Goal: Task Accomplishment & Management: Complete application form

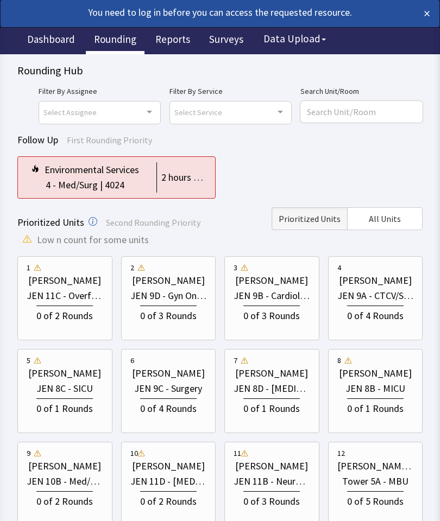
click at [383, 219] on span "All Units" at bounding box center [385, 218] width 32 height 13
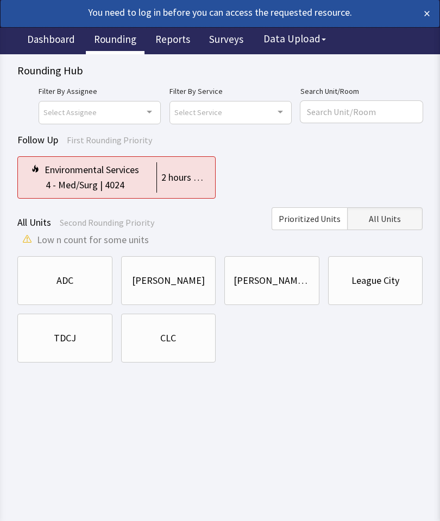
click at [190, 348] on div "CLC" at bounding box center [168, 338] width 77 height 37
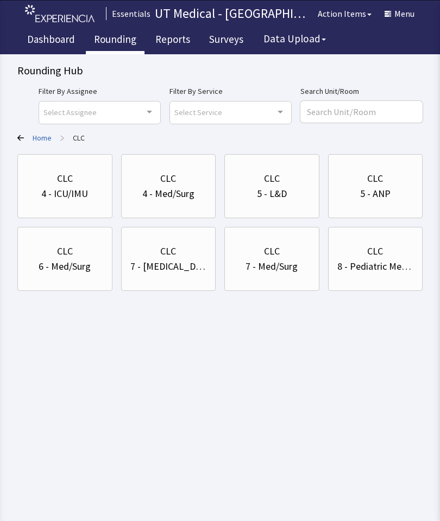
click at [381, 245] on div "CLC" at bounding box center [375, 251] width 16 height 15
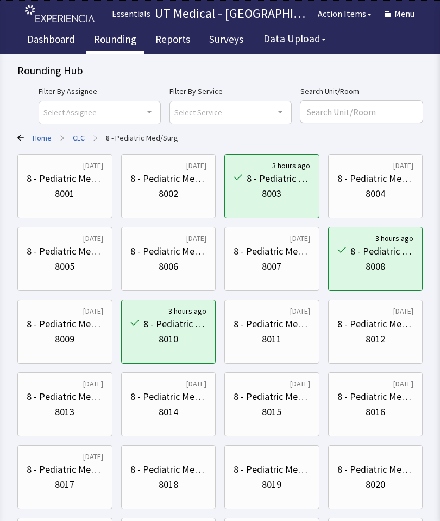
click at [179, 412] on div "8014" at bounding box center [168, 412] width 77 height 15
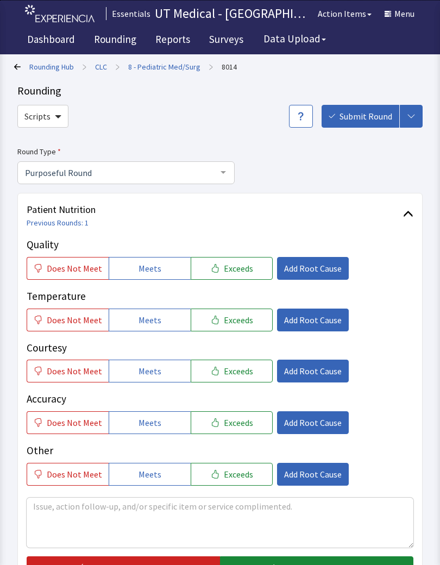
click at [168, 316] on button "Meets" at bounding box center [150, 319] width 82 height 23
click at [153, 369] on span "Meets" at bounding box center [149, 370] width 23 height 13
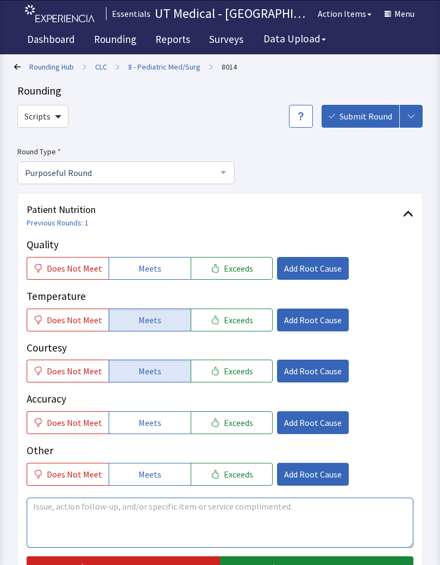
click at [179, 502] on textarea at bounding box center [220, 522] width 387 height 50
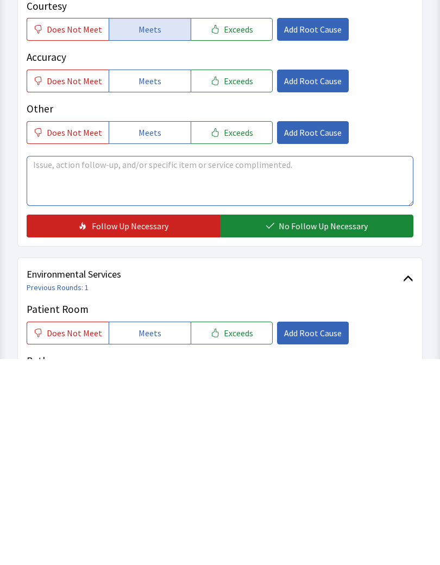
type textarea "P"
click at [336, 362] on textarea "Patient said the person set the tray on bedside table ask if I need anything. T…" at bounding box center [220, 387] width 387 height 50
click at [397, 362] on textarea "Patient said the person set the tray on bedside table ask if I need anything. T…" at bounding box center [220, 387] width 387 height 50
type textarea "Patient said the person set the tray on bedside table ask if I need anything. T…"
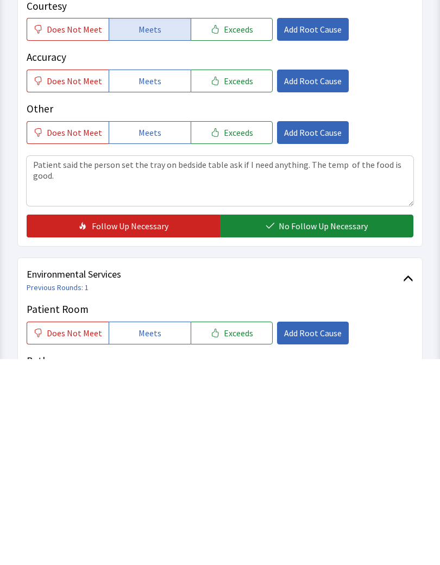
click at [338, 425] on span "No Follow Up Necessary" at bounding box center [323, 431] width 89 height 13
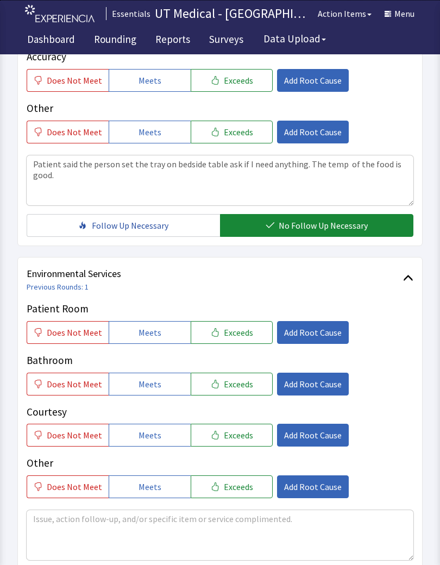
click at [144, 330] on span "Meets" at bounding box center [149, 332] width 23 height 13
click at [157, 382] on button "Meets" at bounding box center [150, 383] width 82 height 23
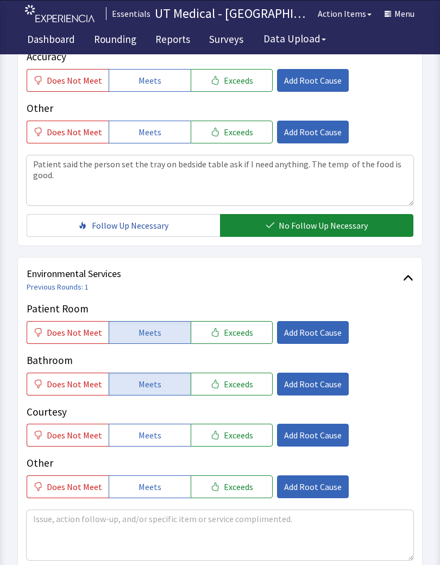
click at [150, 433] on span "Meets" at bounding box center [149, 434] width 23 height 13
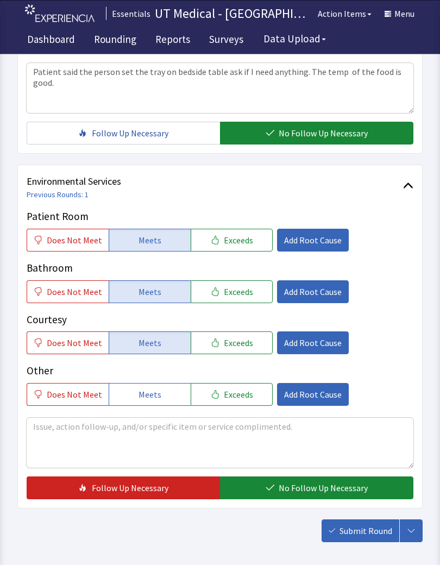
scroll to position [434, 0]
click at [333, 490] on span "No Follow Up Necessary" at bounding box center [323, 487] width 89 height 13
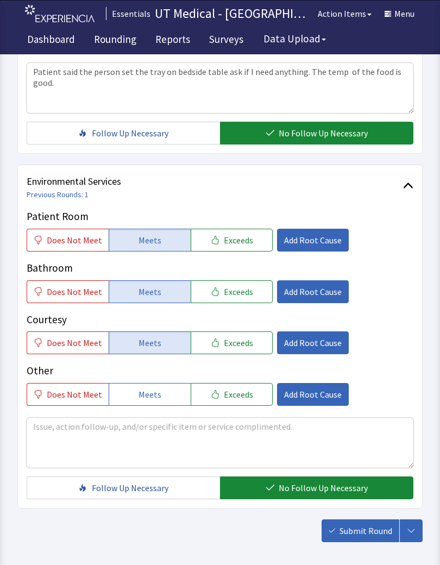
click at [361, 521] on span "Submit Round" at bounding box center [365, 530] width 53 height 13
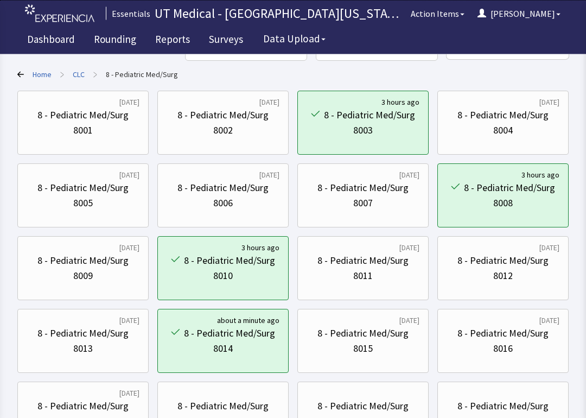
scroll to position [86, 0]
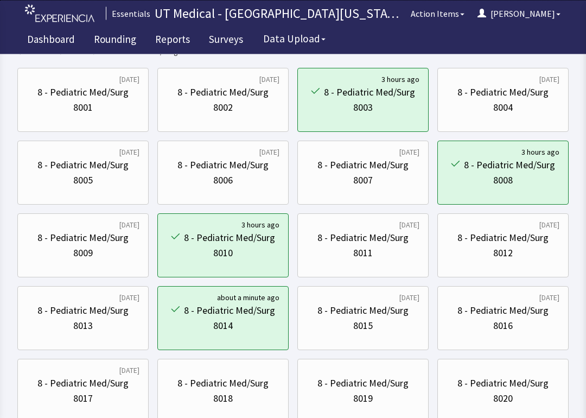
click at [385, 324] on div "8015" at bounding box center [363, 326] width 113 height 15
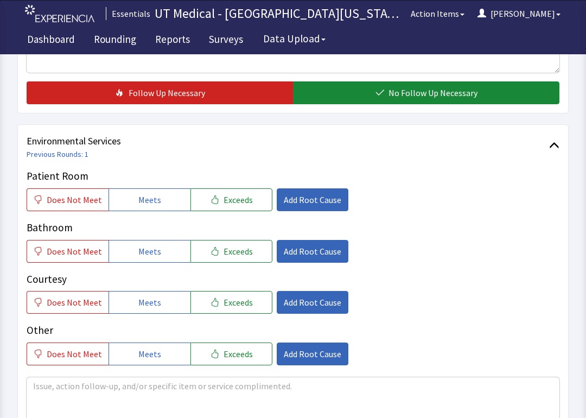
scroll to position [478, 0]
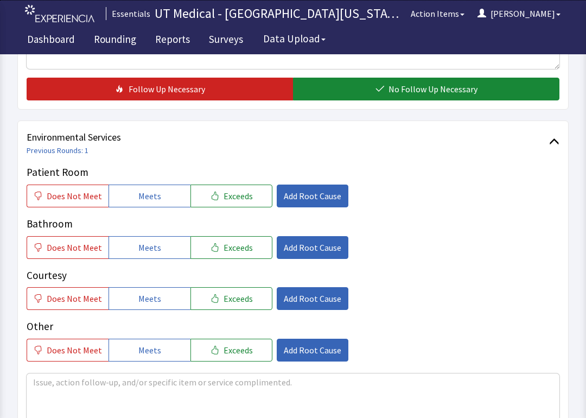
click at [143, 192] on span "Meets" at bounding box center [149, 195] width 23 height 13
click at [156, 244] on button "Meets" at bounding box center [150, 247] width 82 height 23
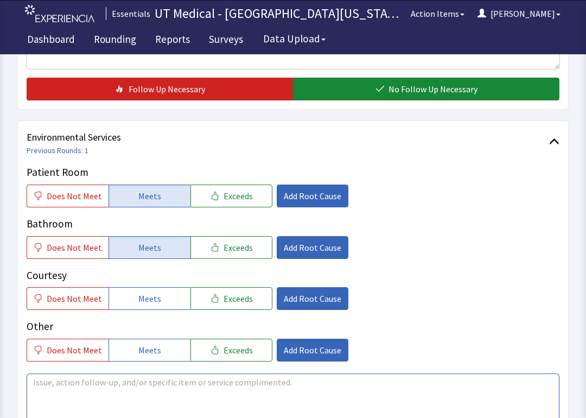
click at [182, 374] on textarea at bounding box center [293, 399] width 533 height 50
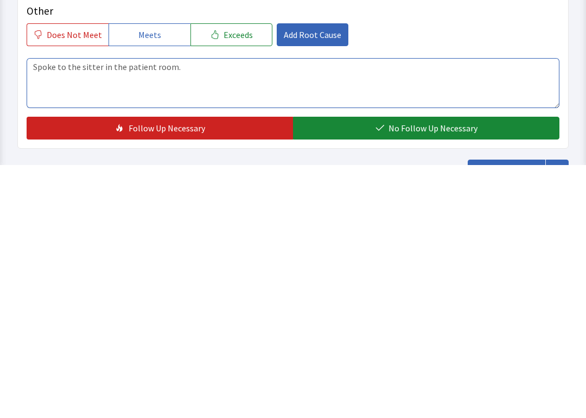
type textarea "Spoke to the sitter in the patient room."
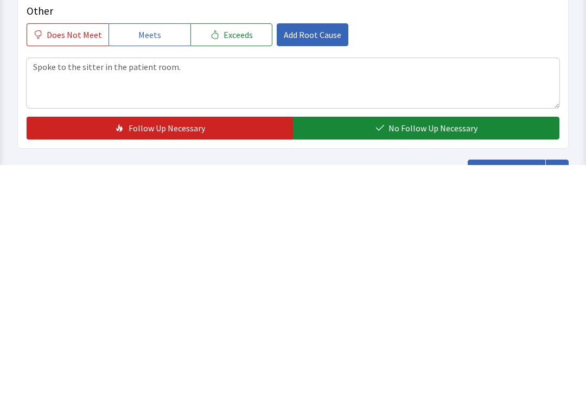
click at [404, 374] on span "No Follow Up Necessary" at bounding box center [433, 381] width 89 height 13
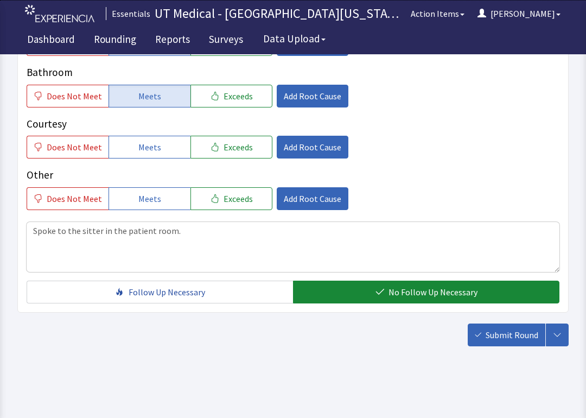
click at [502, 339] on span "Submit Round" at bounding box center [512, 334] width 53 height 13
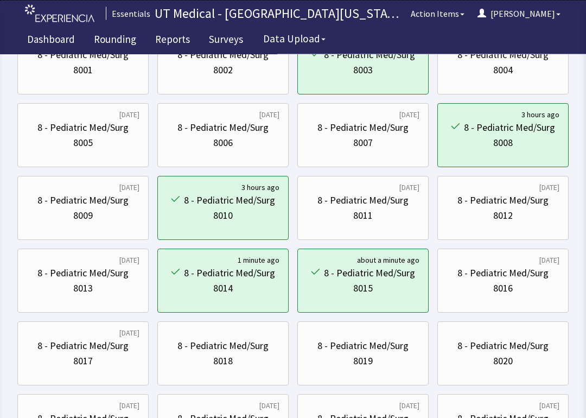
scroll to position [125, 0]
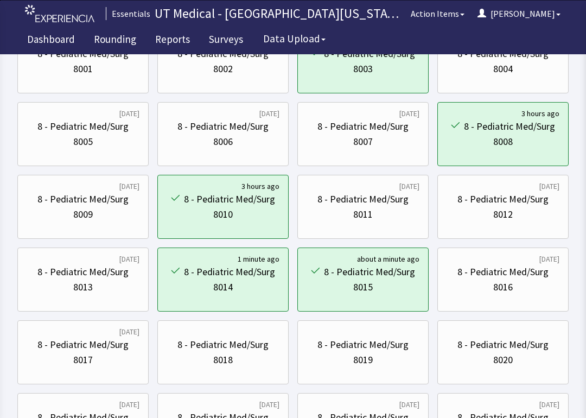
click at [503, 274] on div "8 - Pediatric Med/Surg" at bounding box center [503, 271] width 91 height 15
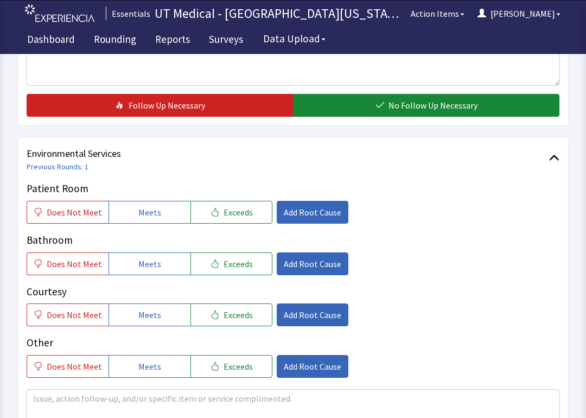
scroll to position [464, 0]
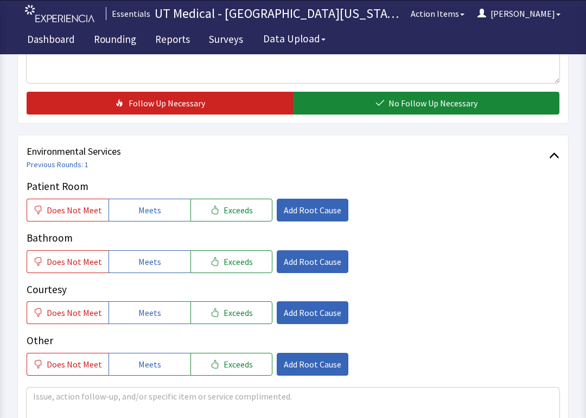
click at [160, 211] on button "Meets" at bounding box center [150, 210] width 82 height 23
click at [156, 260] on button "Meets" at bounding box center [150, 261] width 82 height 23
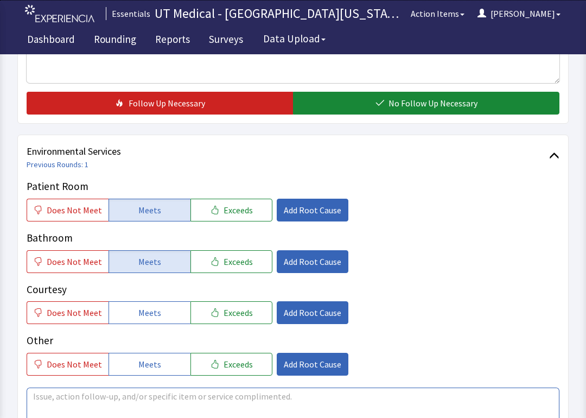
click at [168, 374] on textarea at bounding box center [293, 413] width 533 height 50
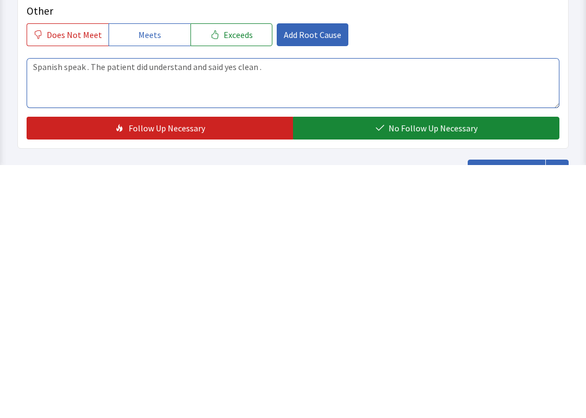
type textarea "Spanish speak . The patient did understand and said yes clean ."
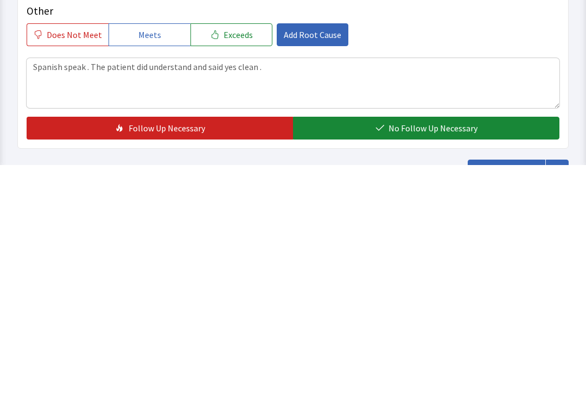
click at [391, 370] on button "No Follow Up Necessary" at bounding box center [426, 381] width 267 height 23
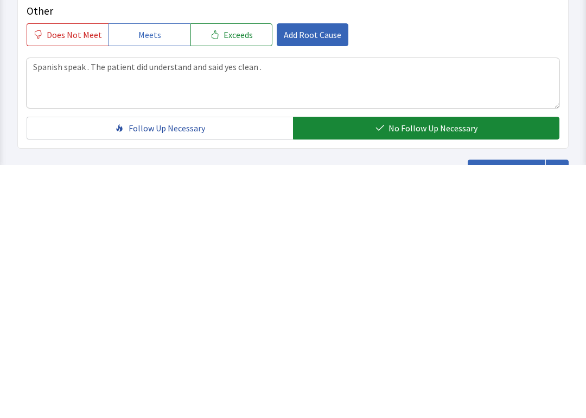
scroll to position [630, 0]
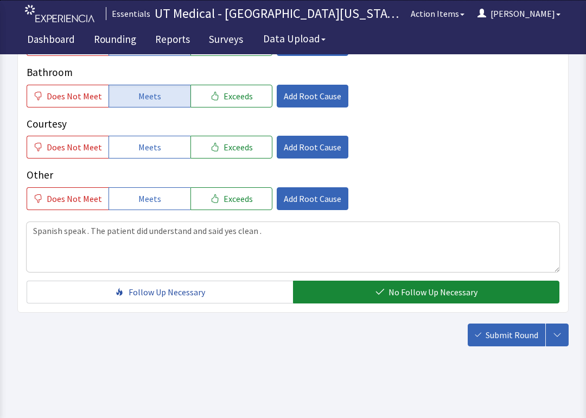
click at [514, 335] on span "Submit Round" at bounding box center [512, 334] width 53 height 13
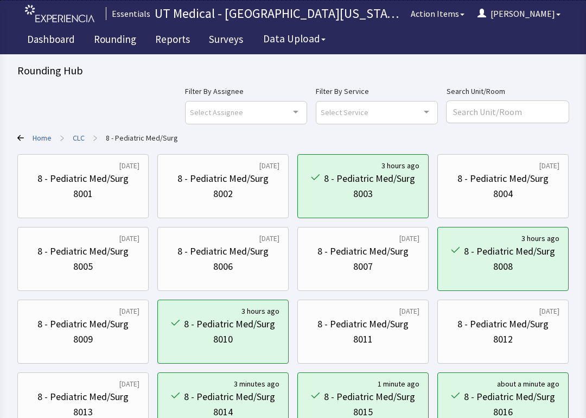
click at [78, 135] on link "CLC" at bounding box center [79, 137] width 12 height 11
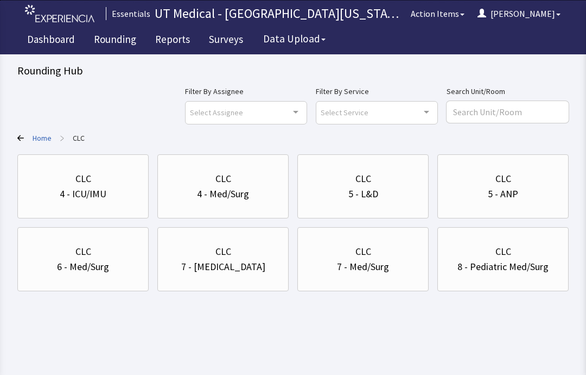
click at [218, 191] on div "4 - Med/Surg" at bounding box center [223, 193] width 52 height 15
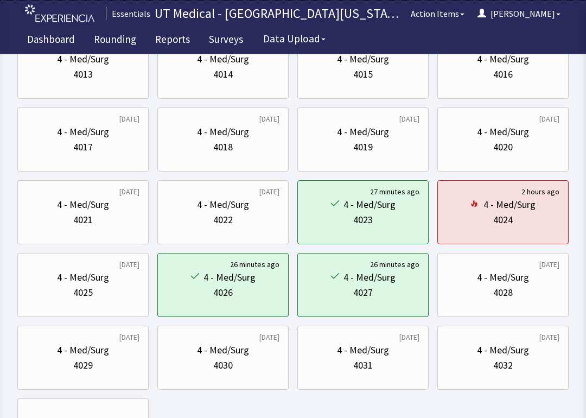
scroll to position [342, 0]
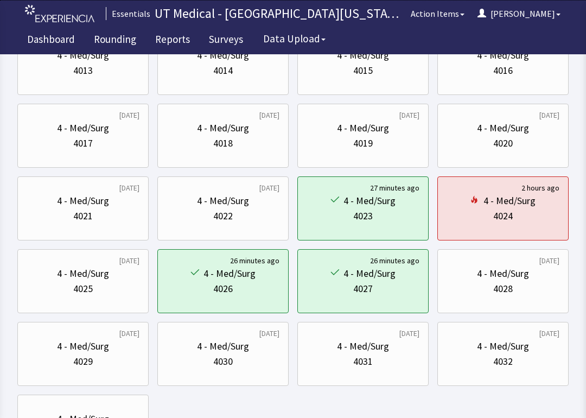
click at [238, 137] on div "4018" at bounding box center [223, 143] width 113 height 15
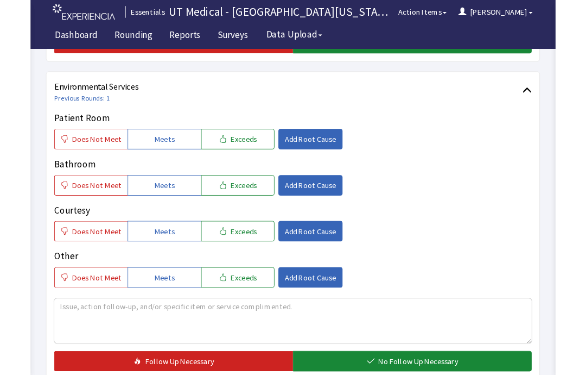
scroll to position [563, 0]
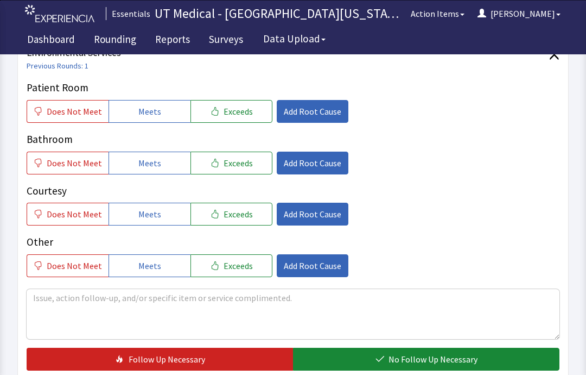
click at [150, 108] on span "Meets" at bounding box center [149, 111] width 23 height 13
click at [155, 157] on span "Meets" at bounding box center [149, 162] width 23 height 13
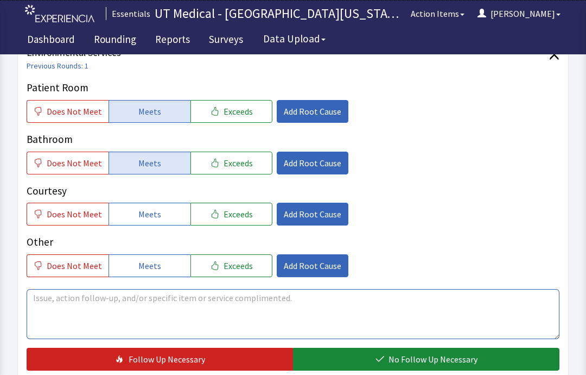
click at [187, 301] on textarea at bounding box center [293, 314] width 533 height 50
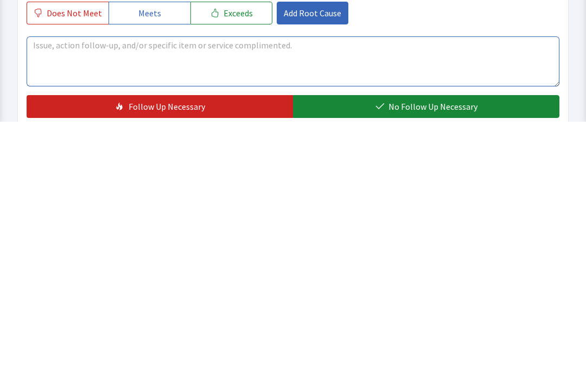
type textarea "Y"
type textarea "Patient said yes . Patient was not feeling well to visit more."
click at [467, 353] on span "No Follow Up Necessary" at bounding box center [433, 359] width 89 height 13
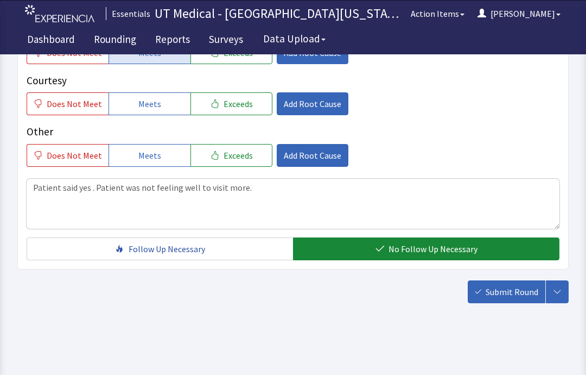
click at [496, 285] on span "Submit Round" at bounding box center [512, 291] width 53 height 13
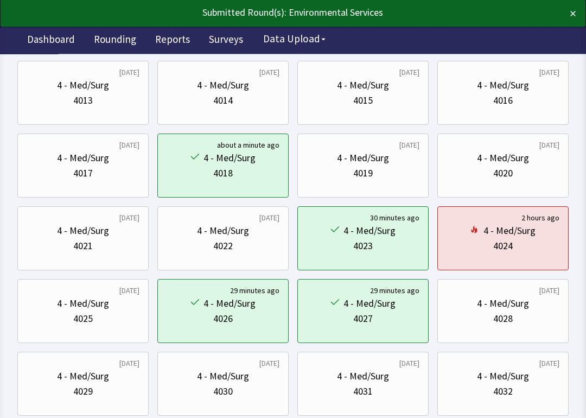
scroll to position [312, 0]
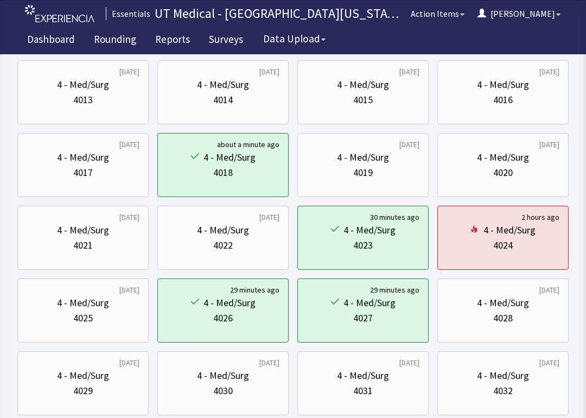
click at [384, 166] on div "4019" at bounding box center [363, 172] width 113 height 15
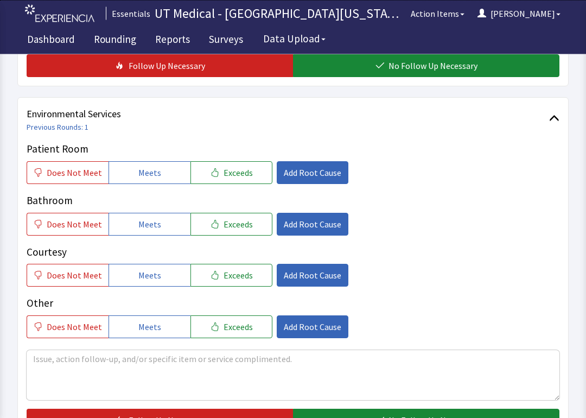
click at [160, 169] on button "Meets" at bounding box center [150, 173] width 82 height 23
click at [158, 220] on button "Meets" at bounding box center [150, 224] width 82 height 23
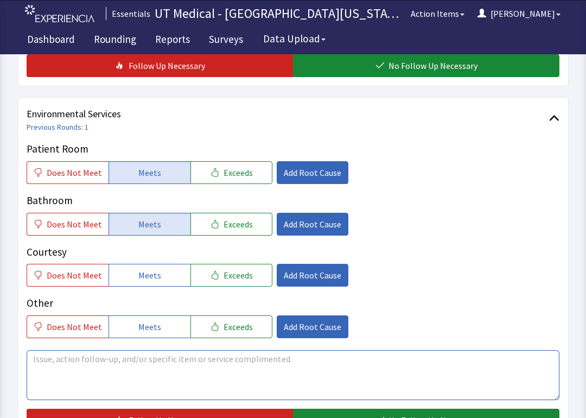
click at [202, 370] on textarea at bounding box center [293, 375] width 533 height 50
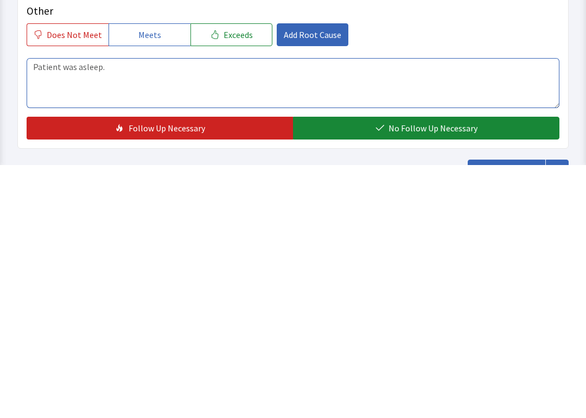
type textarea "Patient was asleep."
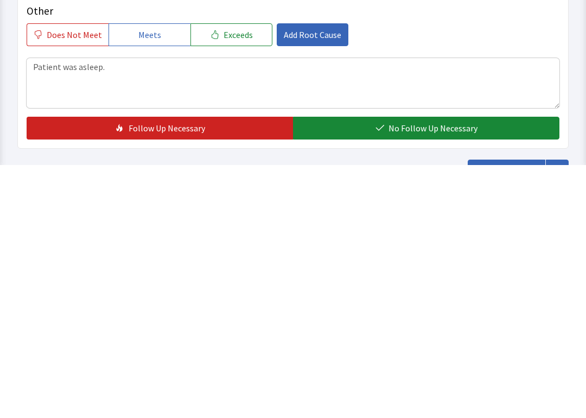
click at [476, 374] on span "No Follow Up Necessary" at bounding box center [433, 381] width 89 height 13
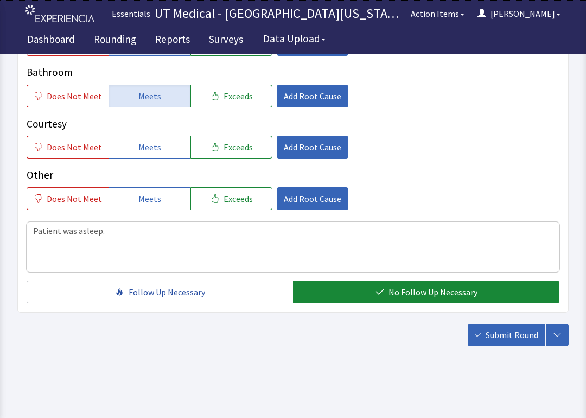
click at [502, 339] on span "Submit Round" at bounding box center [512, 334] width 53 height 13
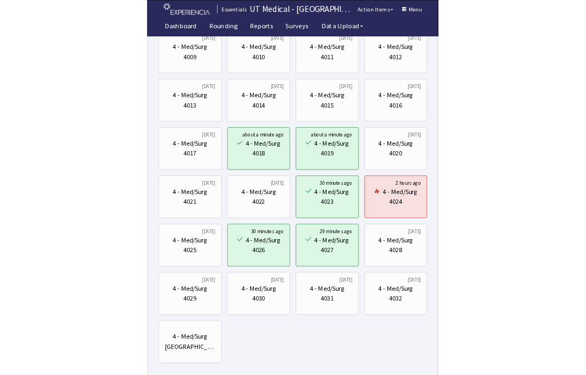
scroll to position [297, 0]
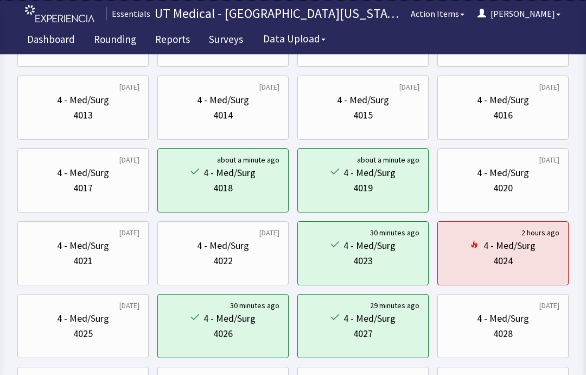
click at [530, 258] on div "4024" at bounding box center [503, 260] width 113 height 15
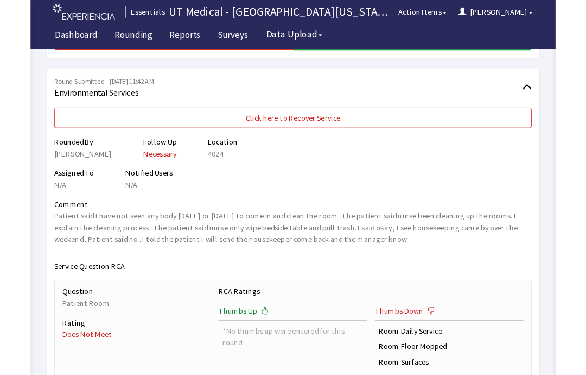
scroll to position [566, 0]
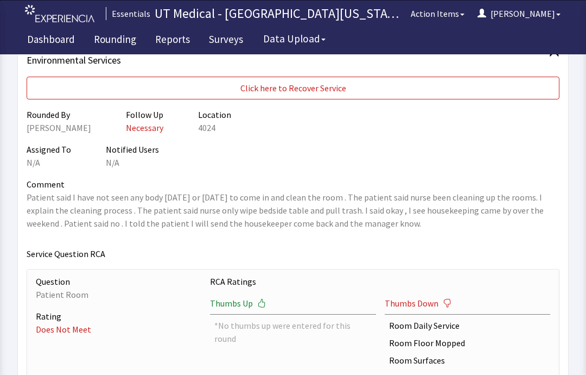
click at [450, 86] on button "Click here to Recover Service" at bounding box center [293, 88] width 533 height 23
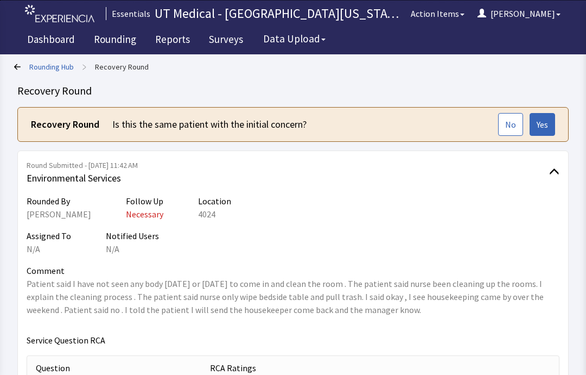
click at [551, 125] on button "Yes" at bounding box center [543, 124] width 26 height 23
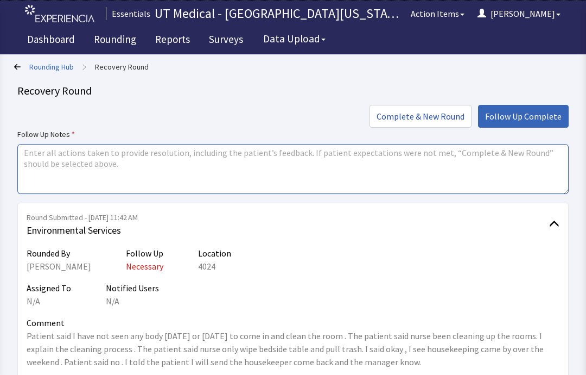
click at [273, 170] on textarea at bounding box center [293, 169] width 552 height 50
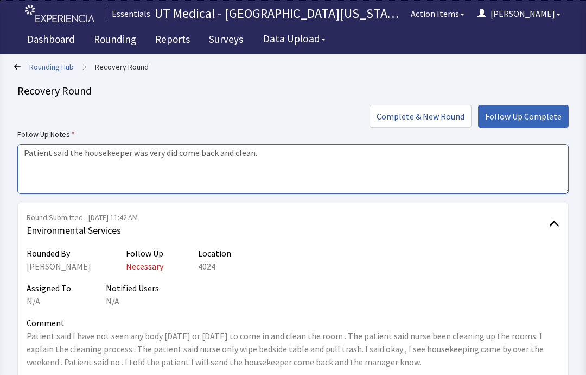
click at [142, 155] on textarea "Patient said the housekeeper was very did come back and clean." at bounding box center [293, 169] width 552 height 50
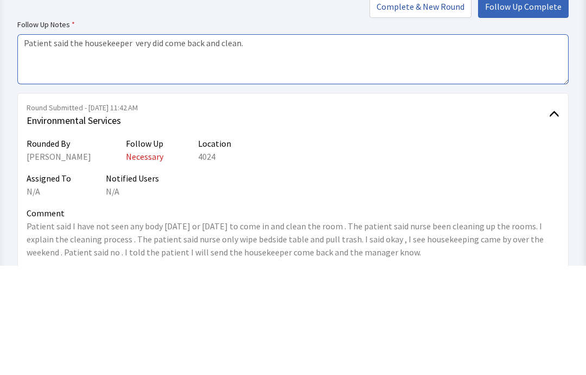
click at [150, 144] on textarea "Patient said the housekeeper very did come back and clean." at bounding box center [293, 169] width 552 height 50
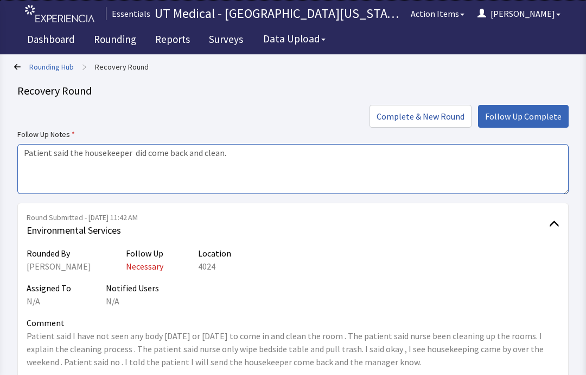
type textarea "Patient said the housekeeper did come back and clean."
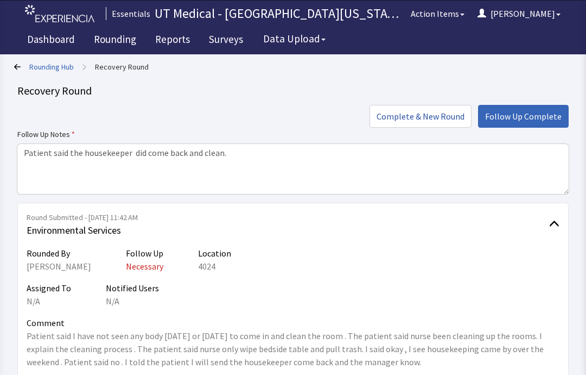
click at [531, 119] on span "Follow Up Complete" at bounding box center [523, 116] width 77 height 13
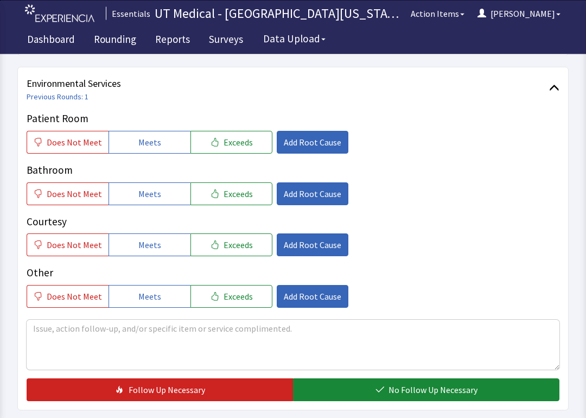
click at [146, 137] on span "Meets" at bounding box center [149, 142] width 23 height 13
click at [151, 194] on span "Meets" at bounding box center [149, 193] width 23 height 13
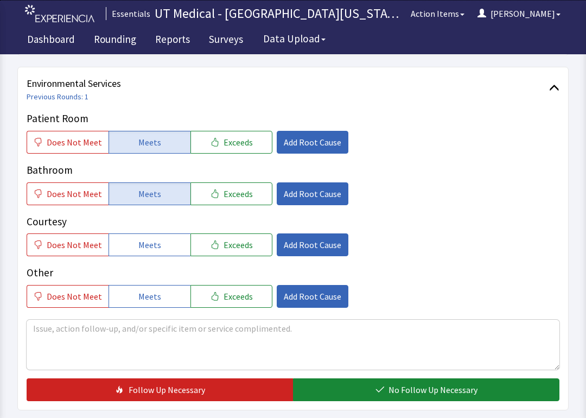
click at [471, 374] on span "No Follow Up Necessary" at bounding box center [433, 389] width 89 height 13
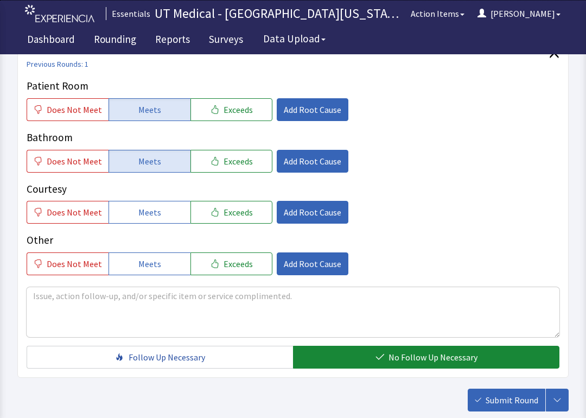
scroll to position [610, 0]
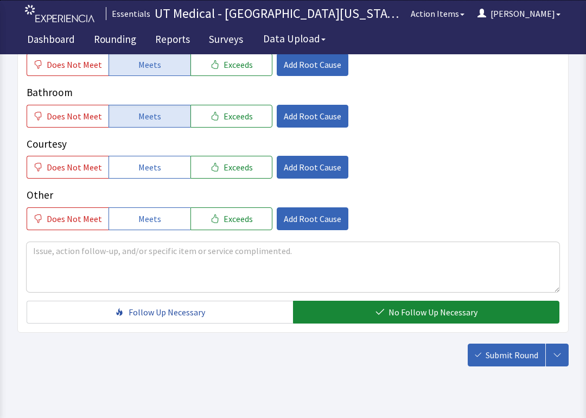
click at [520, 359] on span "Submit Round" at bounding box center [512, 355] width 53 height 13
